Goal: Task Accomplishment & Management: Manage account settings

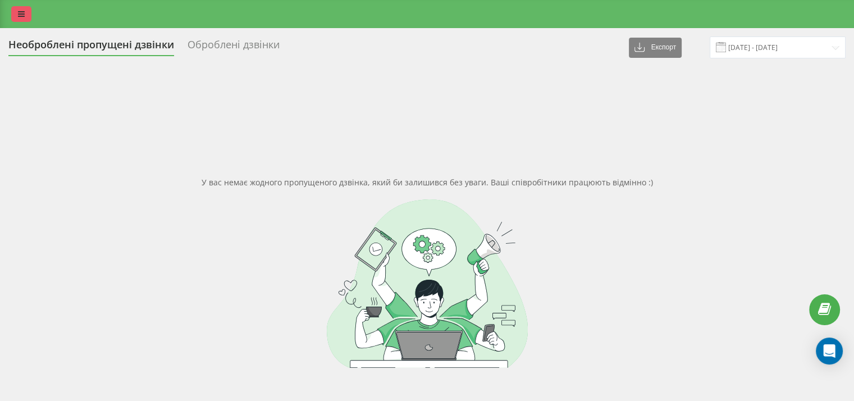
click at [25, 12] on link at bounding box center [21, 14] width 20 height 16
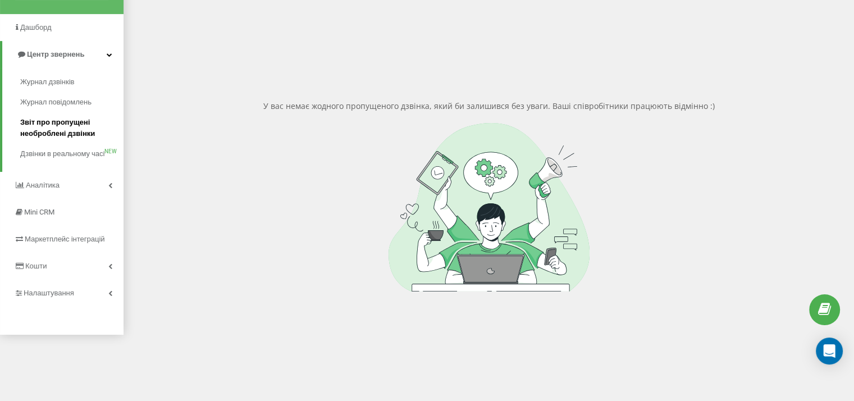
scroll to position [80, 0]
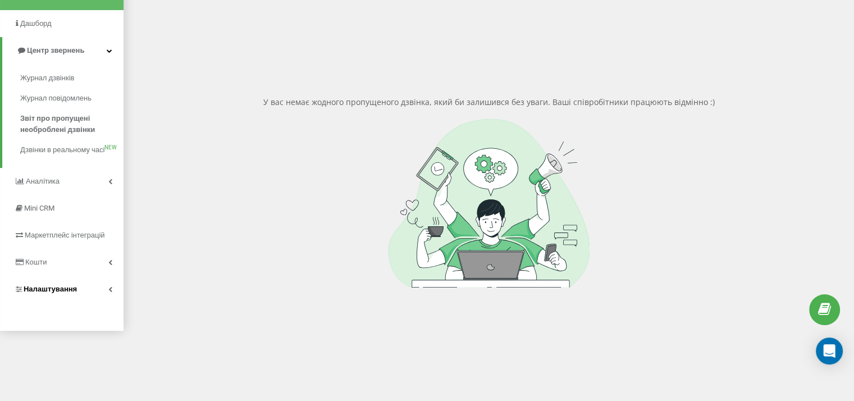
click at [67, 293] on span "Налаштування" at bounding box center [50, 289] width 53 height 8
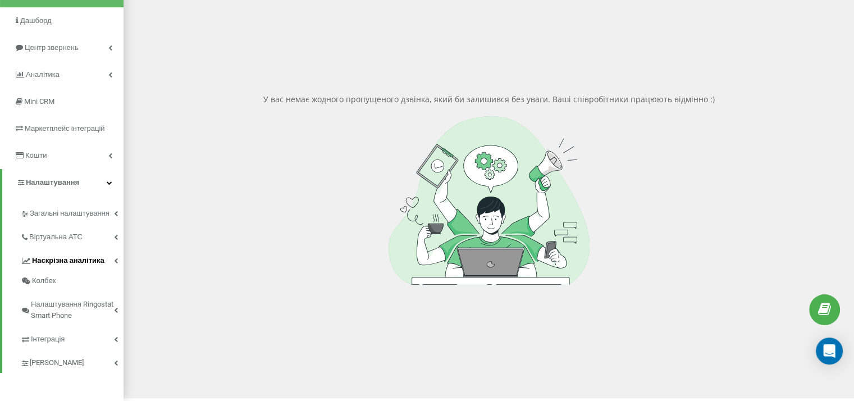
scroll to position [83, 0]
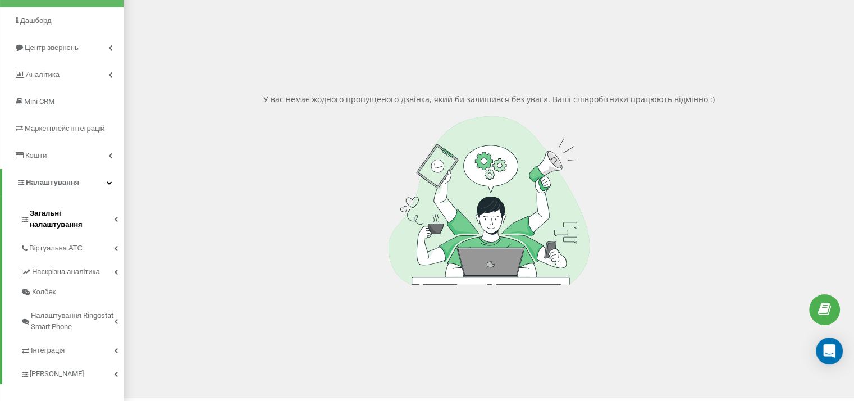
click at [81, 217] on span "Загальні налаштування" at bounding box center [72, 219] width 84 height 22
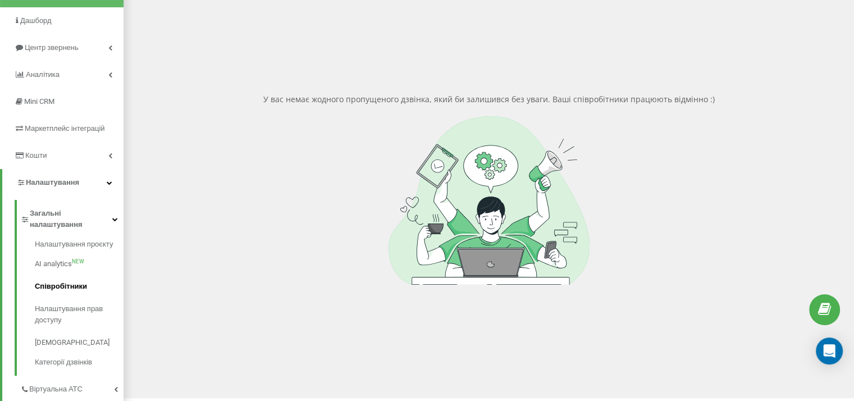
click at [81, 281] on span "Співробітники" at bounding box center [61, 286] width 52 height 11
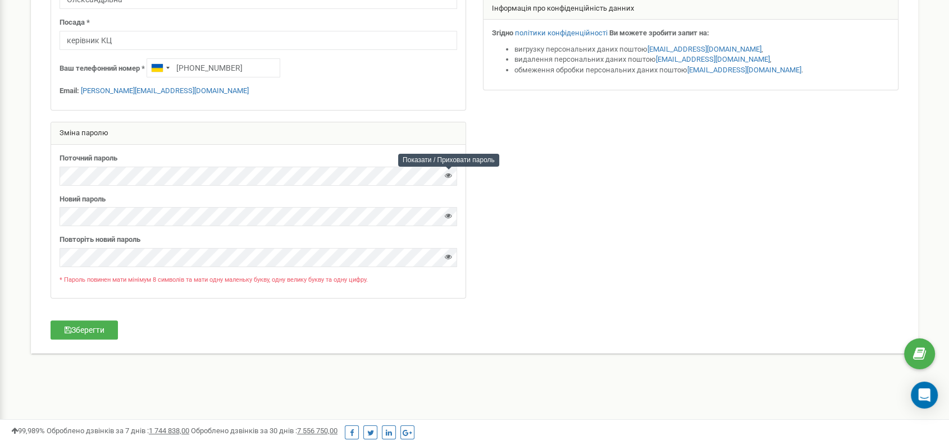
click at [445, 174] on icon at bounding box center [448, 175] width 7 height 7
click at [46, 173] on div "Особиста інформація Ім'я * Ілона Прізвище * [PERSON_NAME] По-батькові [PERSON_N…" at bounding box center [258, 87] width 433 height 446
click at [452, 217] on icon at bounding box center [448, 215] width 7 height 7
click at [0, 212] on div "Реферальна програма Налаштування профілю Вихід Персональні налаштування Допомог…" at bounding box center [474, 108] width 949 height 674
click at [451, 258] on icon at bounding box center [448, 256] width 7 height 7
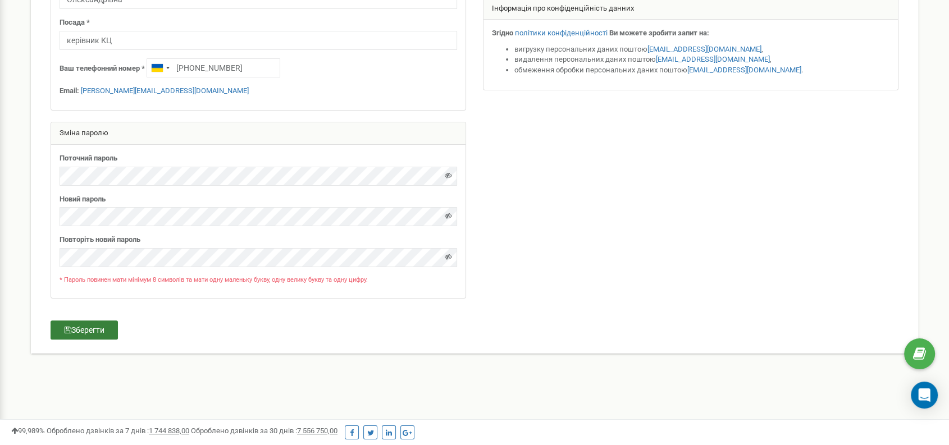
click at [93, 326] on button "Зберегти" at bounding box center [84, 330] width 67 height 19
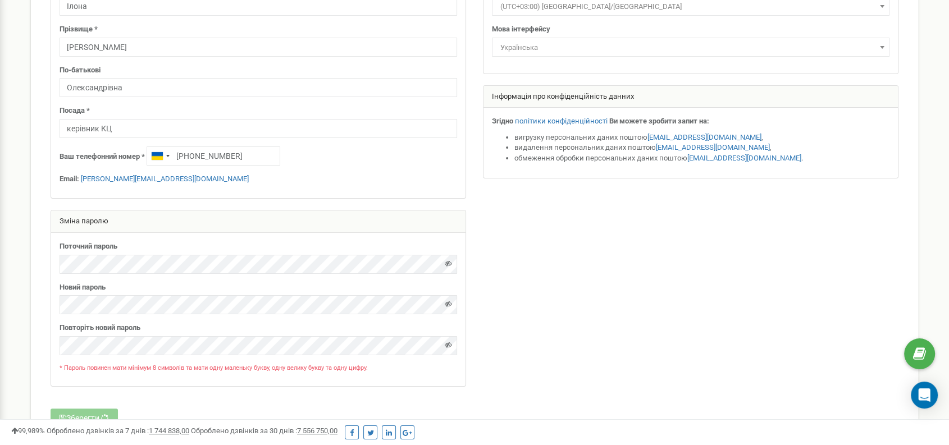
scroll to position [187, 0]
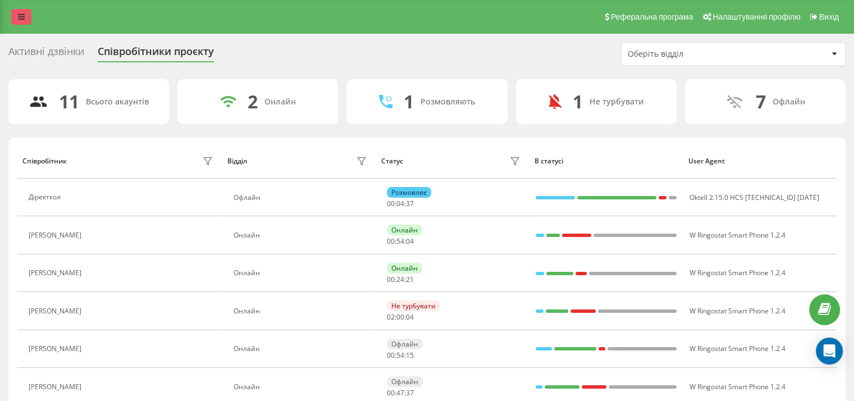
click at [24, 22] on link at bounding box center [21, 17] width 20 height 16
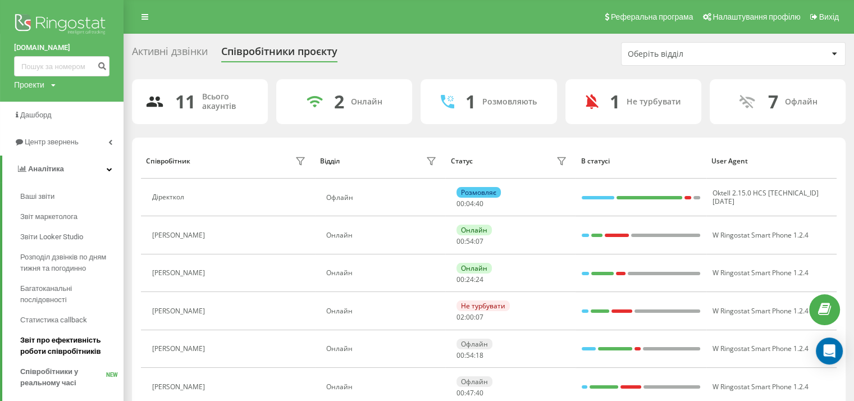
click at [67, 340] on span "Звіт про ефективність роботи співробітників" at bounding box center [69, 346] width 98 height 22
click at [72, 148] on span "Центр звернень" at bounding box center [48, 142] width 68 height 11
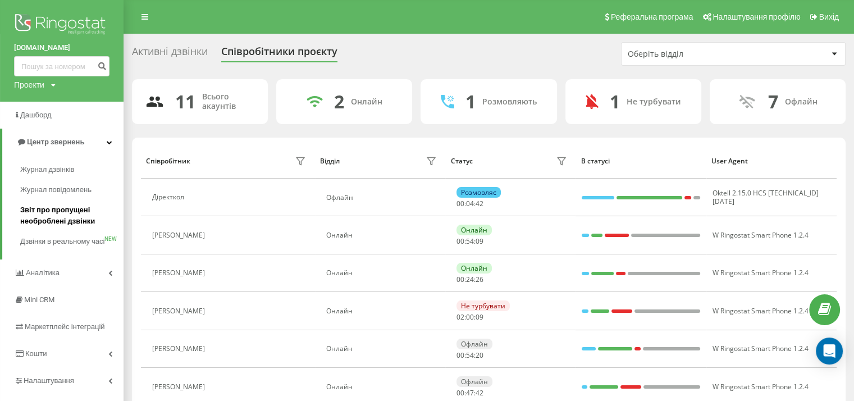
click at [72, 212] on span "Звіт про пропущені необроблені дзвінки" at bounding box center [69, 215] width 98 height 22
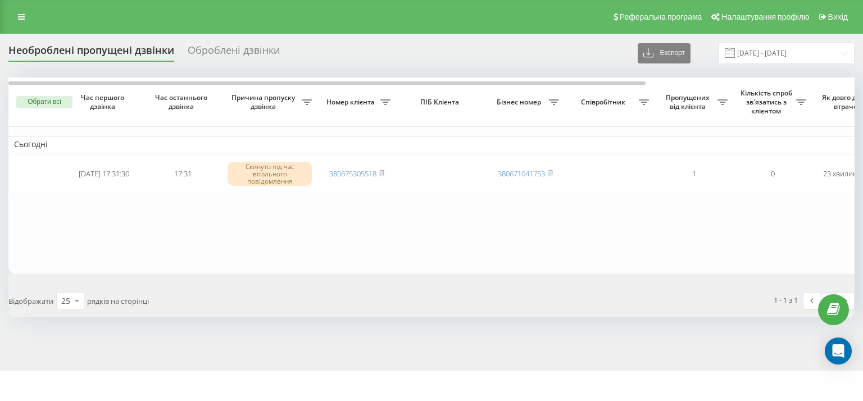
click at [23, 28] on div "Реферальна програма Налаштування профілю Вихід" at bounding box center [431, 17] width 863 height 34
click at [22, 17] on icon at bounding box center [21, 17] width 7 height 8
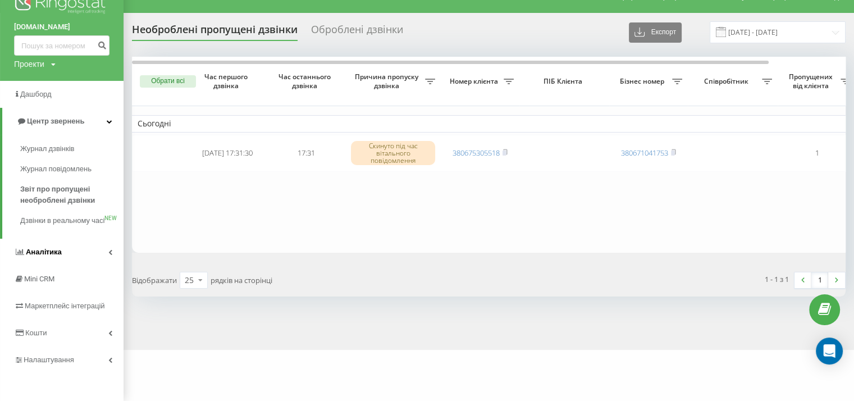
scroll to position [33, 0]
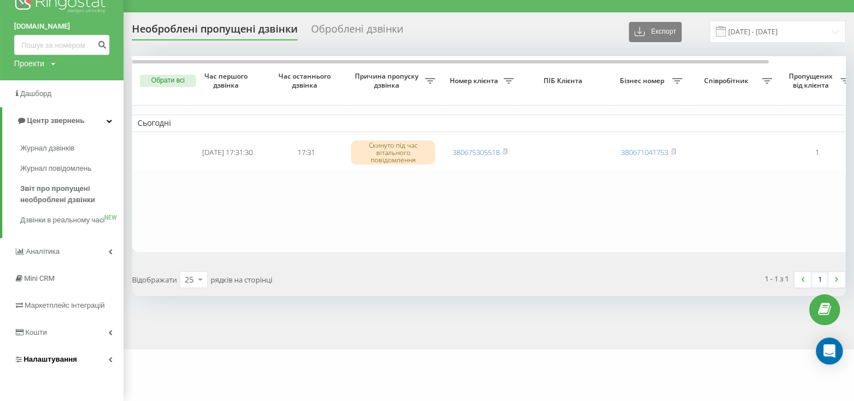
click at [83, 353] on link "Налаштування" at bounding box center [62, 359] width 124 height 27
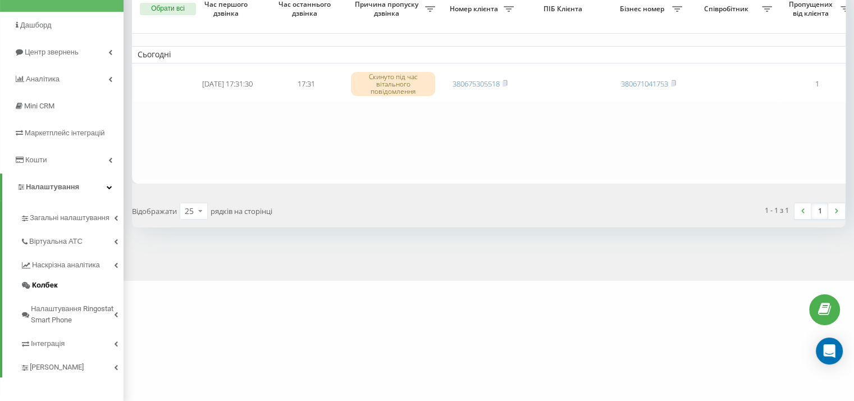
scroll to position [94, 0]
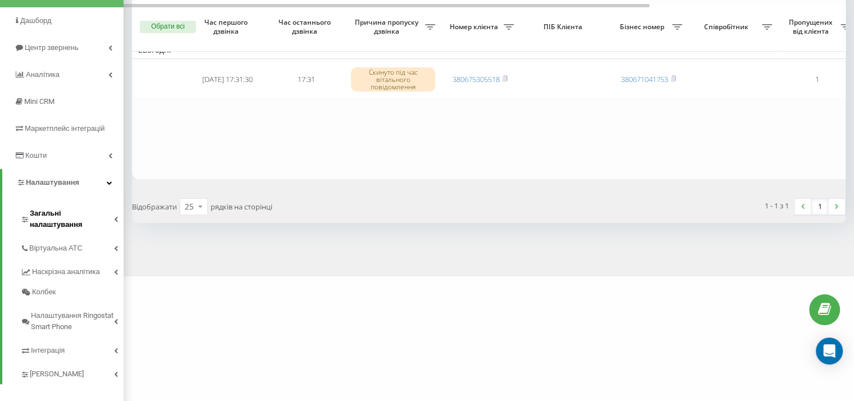
click at [71, 211] on span "Загальні налаштування" at bounding box center [72, 219] width 84 height 22
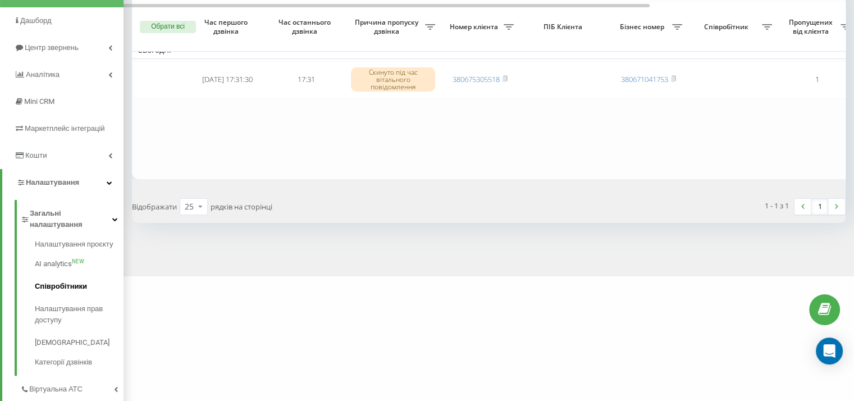
click at [69, 275] on link "Співробітники" at bounding box center [79, 286] width 89 height 22
click at [88, 275] on link "Співробітники" at bounding box center [79, 286] width 89 height 22
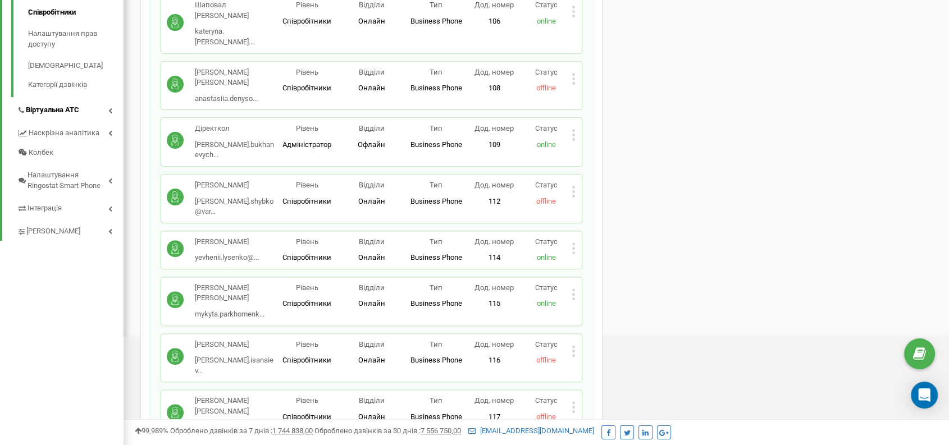
scroll to position [210, 0]
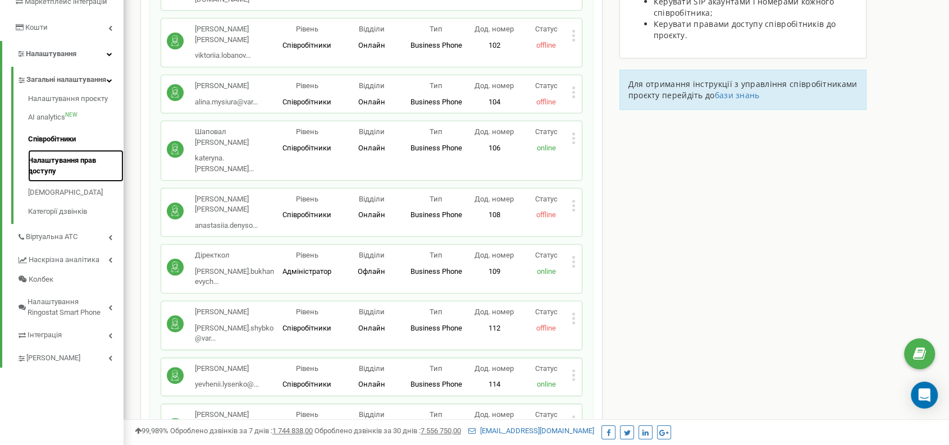
click at [77, 182] on link "Налаштування прав доступу" at bounding box center [75, 166] width 95 height 32
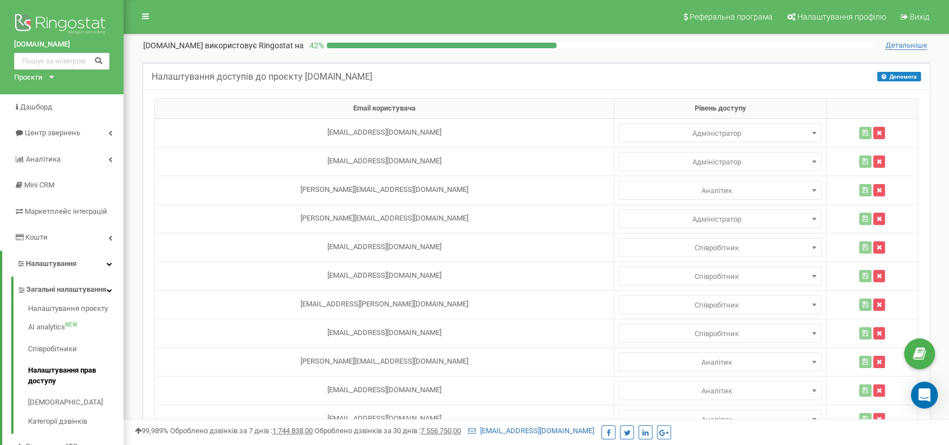
drag, startPoint x: 648, startPoint y: 57, endPoint x: 616, endPoint y: 57, distance: 32.0
click at [648, 57] on div "Налаштування доступів до проєкту varus.ua Допомога Допомога У цьому меню власни…" at bounding box center [536, 369] width 809 height 636
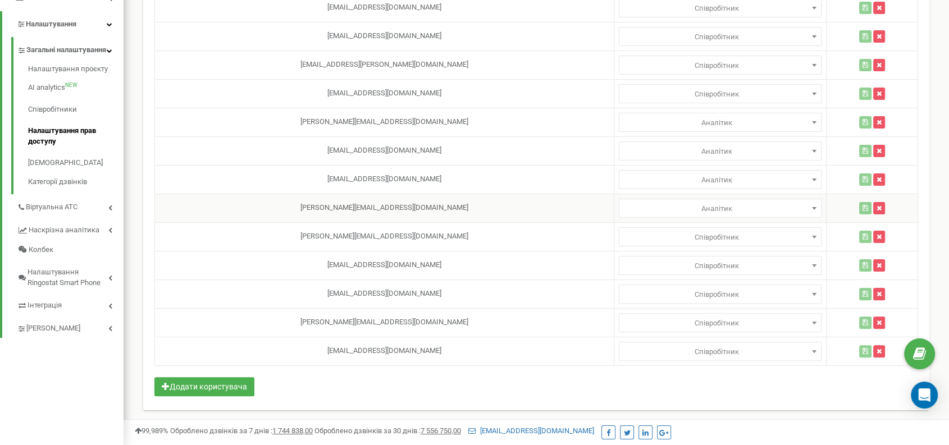
scroll to position [178, 0]
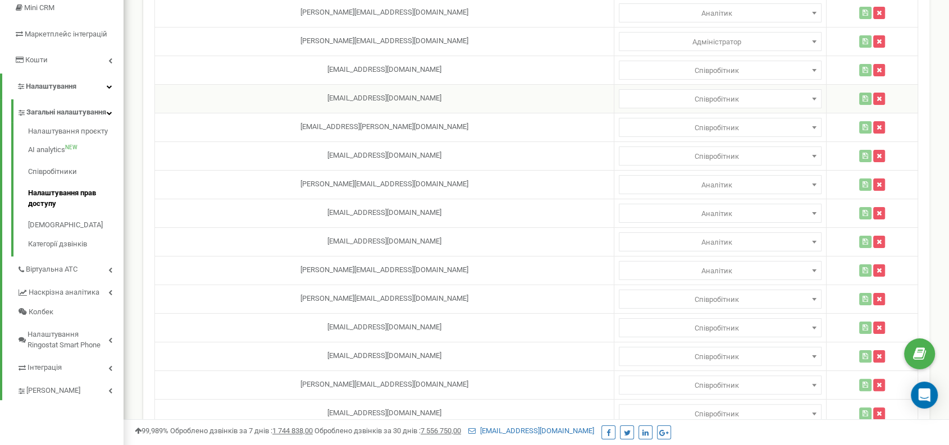
click at [675, 99] on span "Співробітник" at bounding box center [720, 100] width 195 height 16
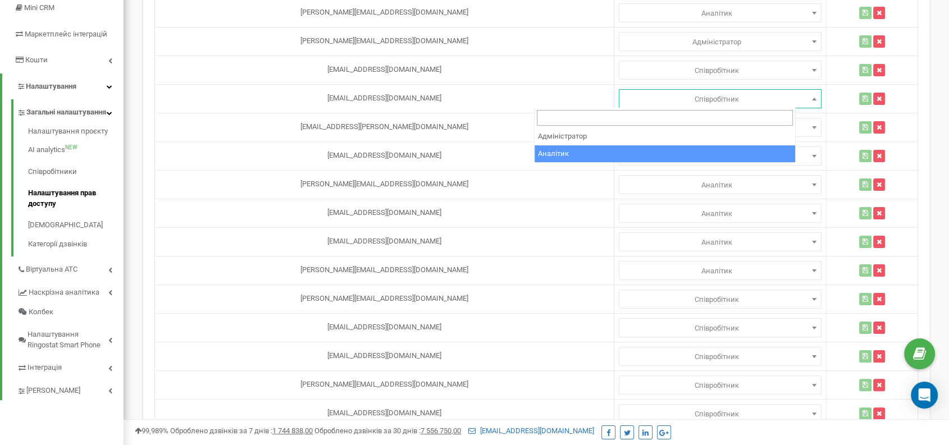
select select "2"
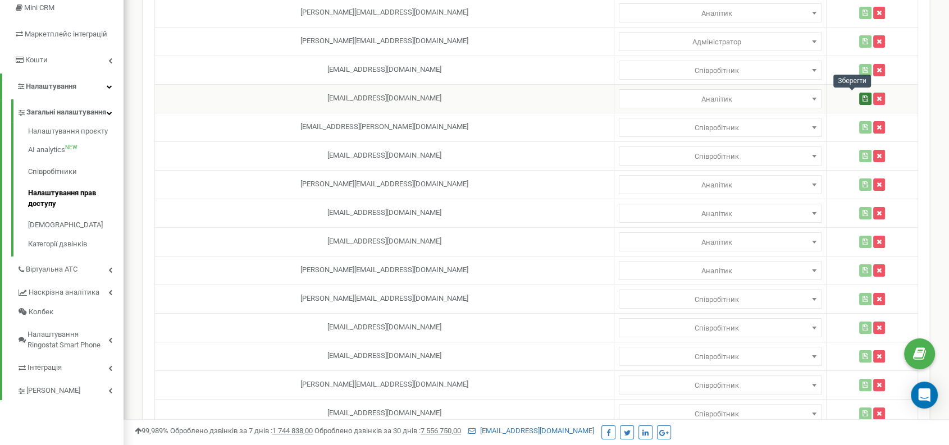
click at [863, 98] on icon "button" at bounding box center [866, 98] width 6 height 7
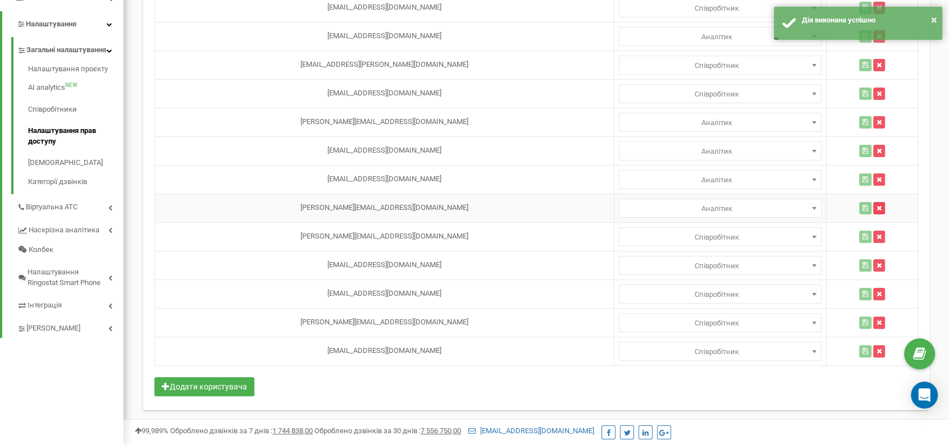
click at [873, 209] on button "button" at bounding box center [879, 208] width 12 height 12
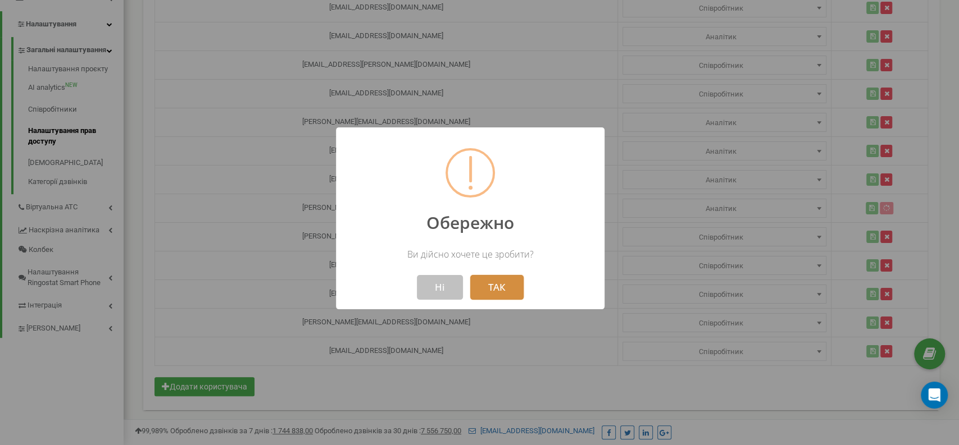
click at [503, 291] on button "ТАК" at bounding box center [496, 287] width 53 height 25
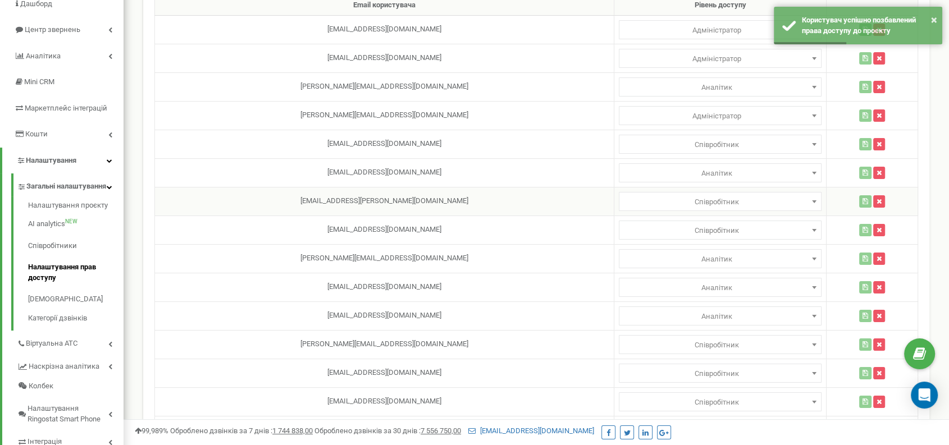
scroll to position [41, 0]
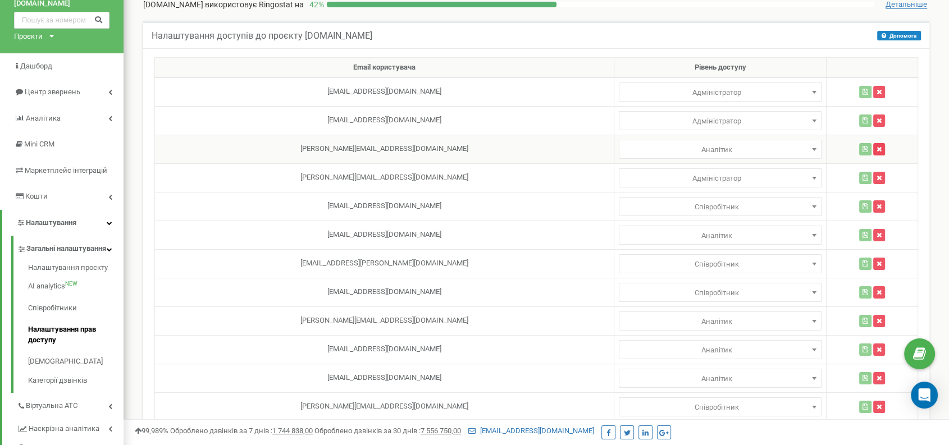
click at [877, 150] on icon "button" at bounding box center [879, 149] width 5 height 7
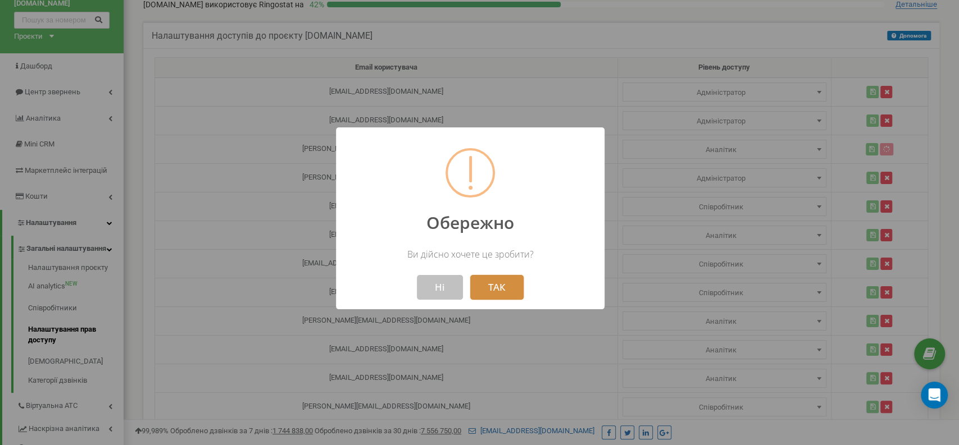
click at [515, 277] on button "ТАК" at bounding box center [496, 287] width 53 height 25
